Goal: Find specific page/section: Find specific page/section

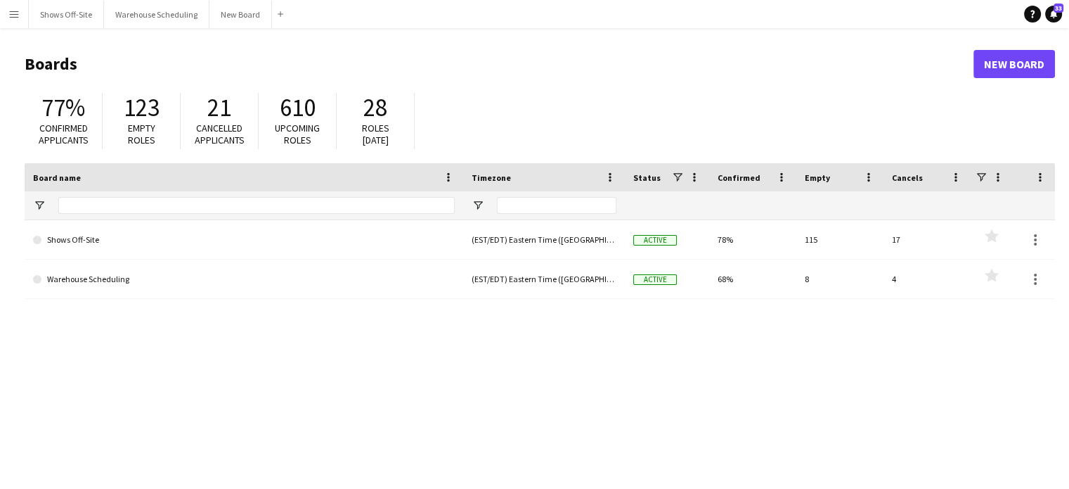
click at [27, 14] on button "Menu" at bounding box center [14, 14] width 28 height 28
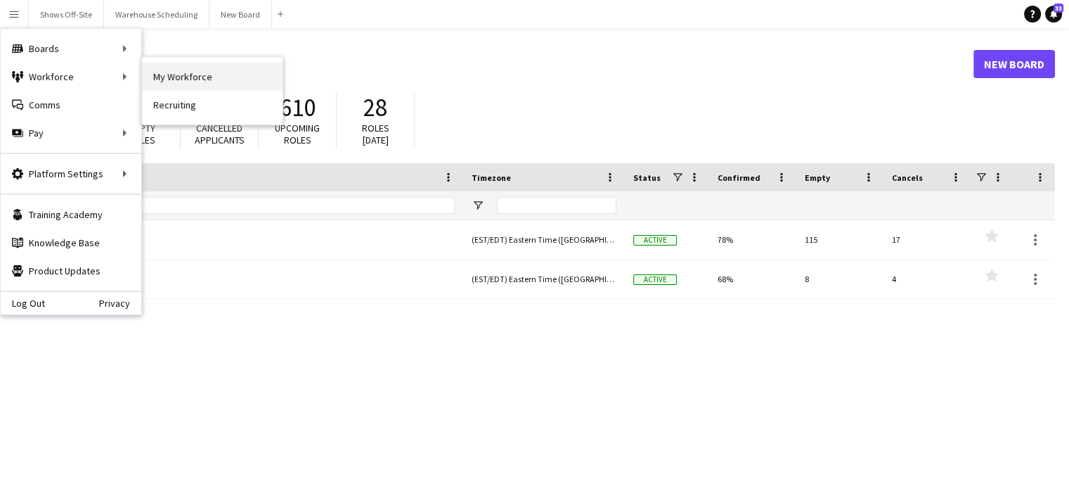
click at [225, 77] on link "My Workforce" at bounding box center [212, 77] width 141 height 28
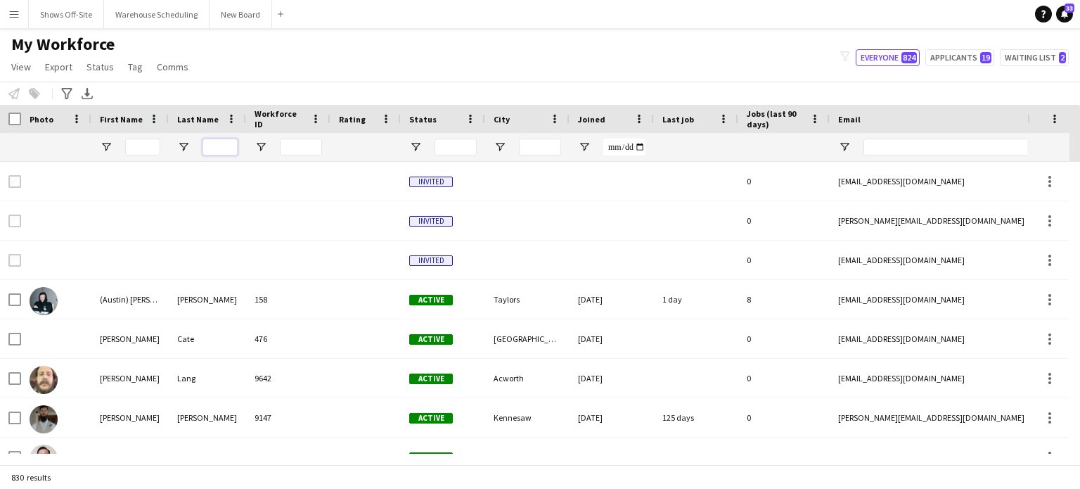
click at [216, 146] on input "Last Name Filter Input" at bounding box center [219, 146] width 35 height 17
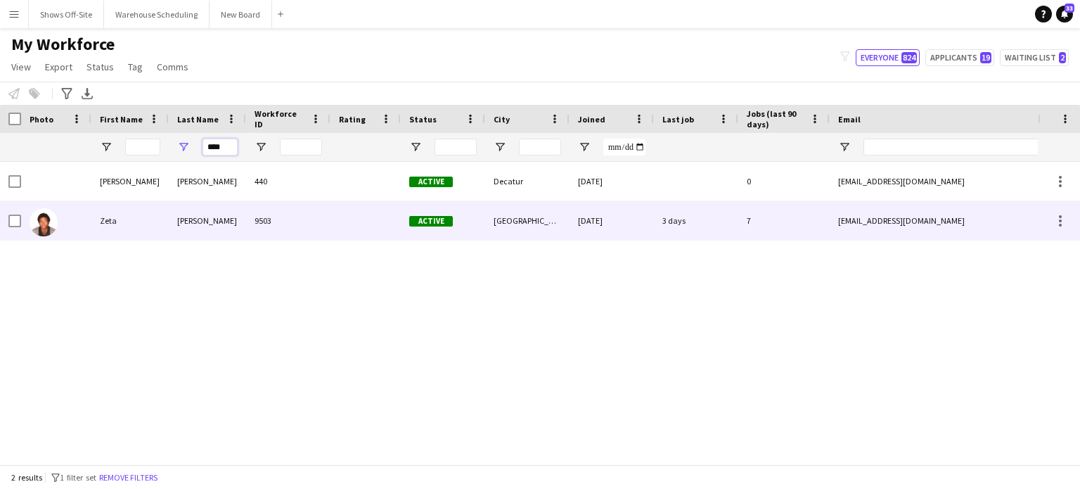
type input "****"
click at [200, 224] on div "[PERSON_NAME]" at bounding box center [207, 220] width 77 height 39
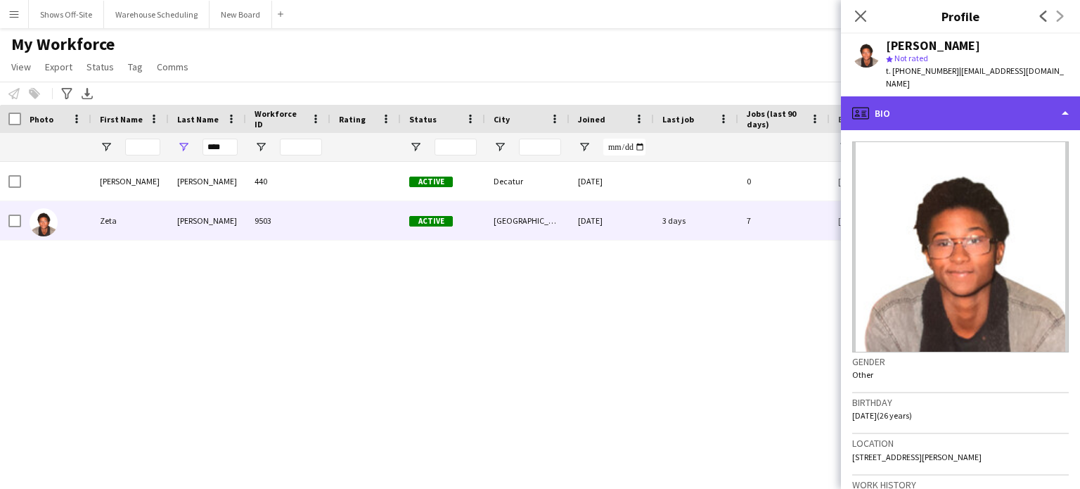
click at [946, 96] on div "profile Bio" at bounding box center [960, 113] width 239 height 34
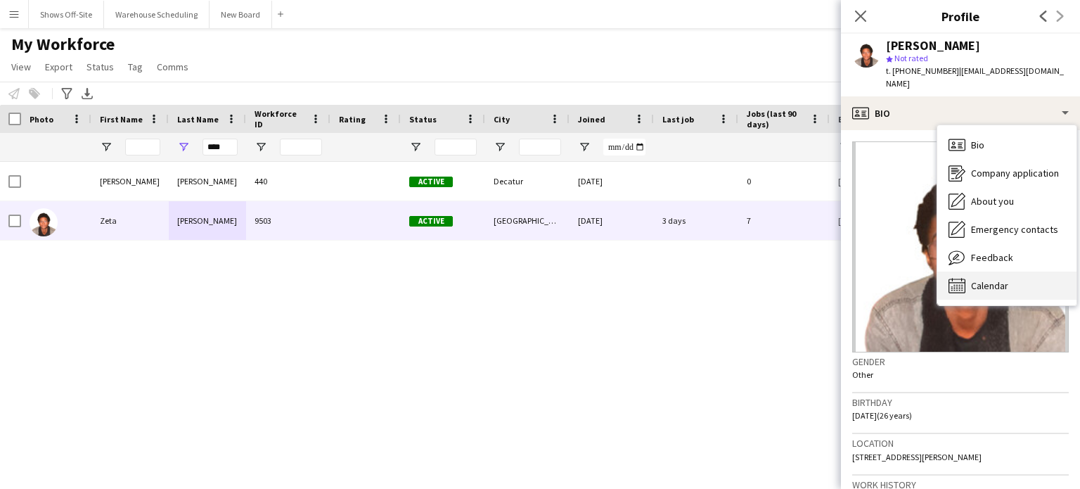
click at [986, 279] on span "Calendar" at bounding box center [989, 285] width 37 height 13
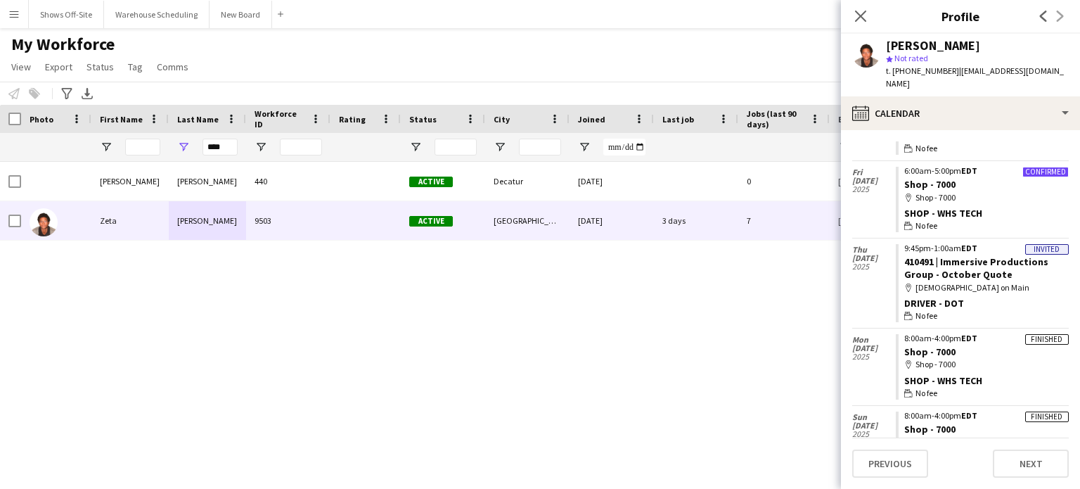
scroll to position [852, 0]
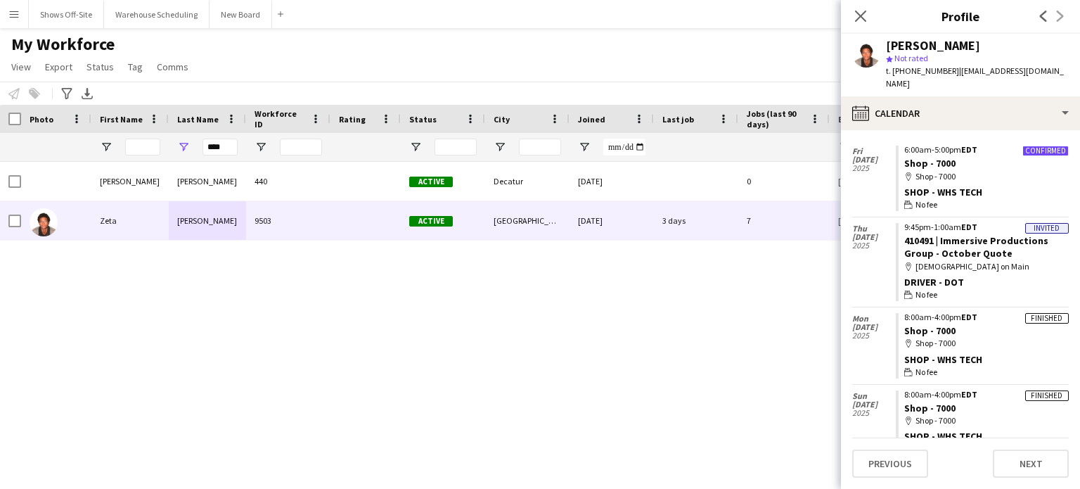
click at [471, 324] on div "[PERSON_NAME] 440 Active Decatur [DATE] 0 [EMAIL_ADDRESS][DOMAIN_NAME] [PHONE_N…" at bounding box center [519, 308] width 1038 height 292
click at [663, 333] on div "[PERSON_NAME] 440 Active Decatur [DATE] 0 [EMAIL_ADDRESS][DOMAIN_NAME] [PHONE_N…" at bounding box center [519, 308] width 1038 height 292
click at [858, 20] on icon at bounding box center [859, 15] width 13 height 13
